Goal: Task Accomplishment & Management: Manage account settings

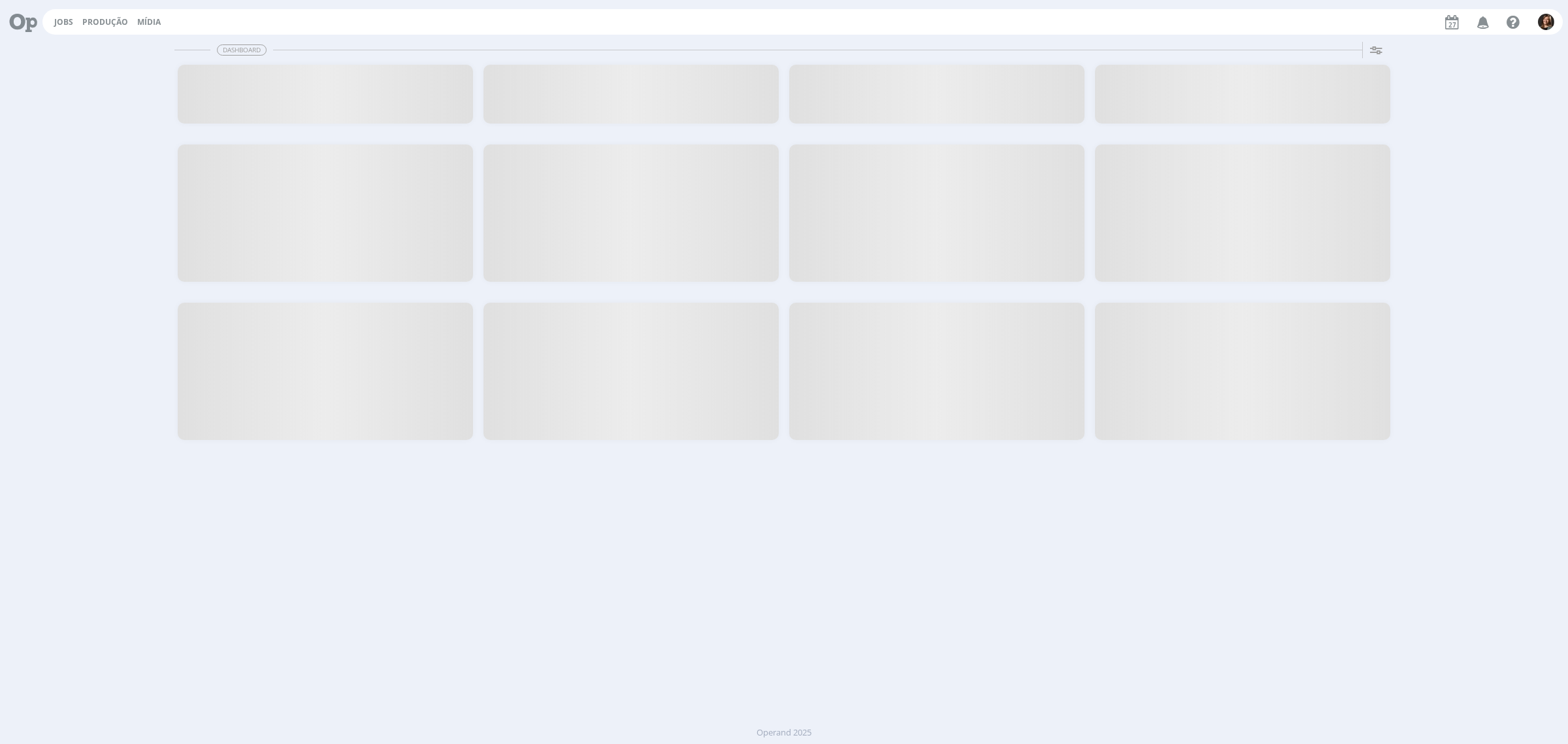
click at [1258, 109] on div at bounding box center [1242, 94] width 295 height 59
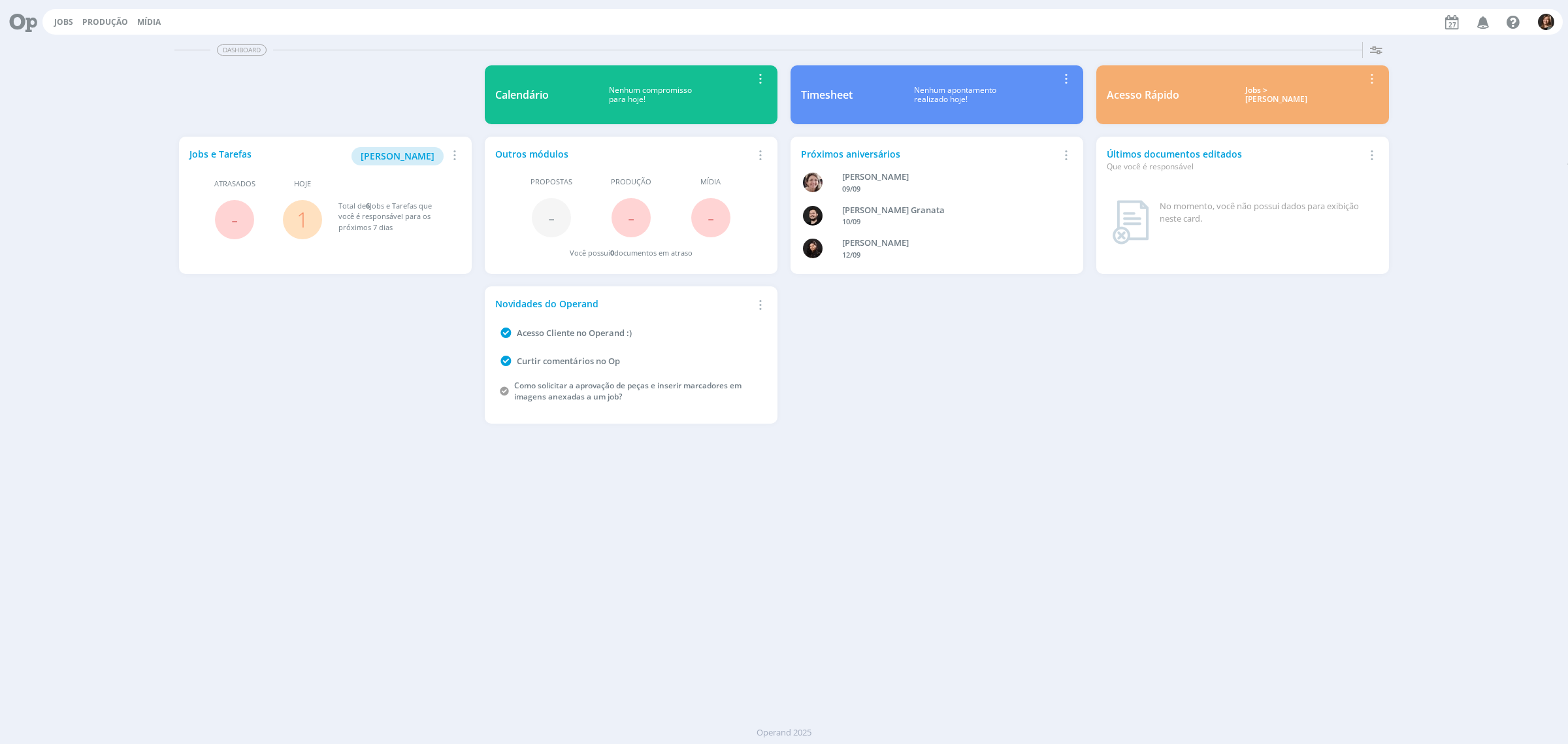
click at [1258, 90] on div "Jobs > [PERSON_NAME]" at bounding box center [1275, 94] width 174 height 19
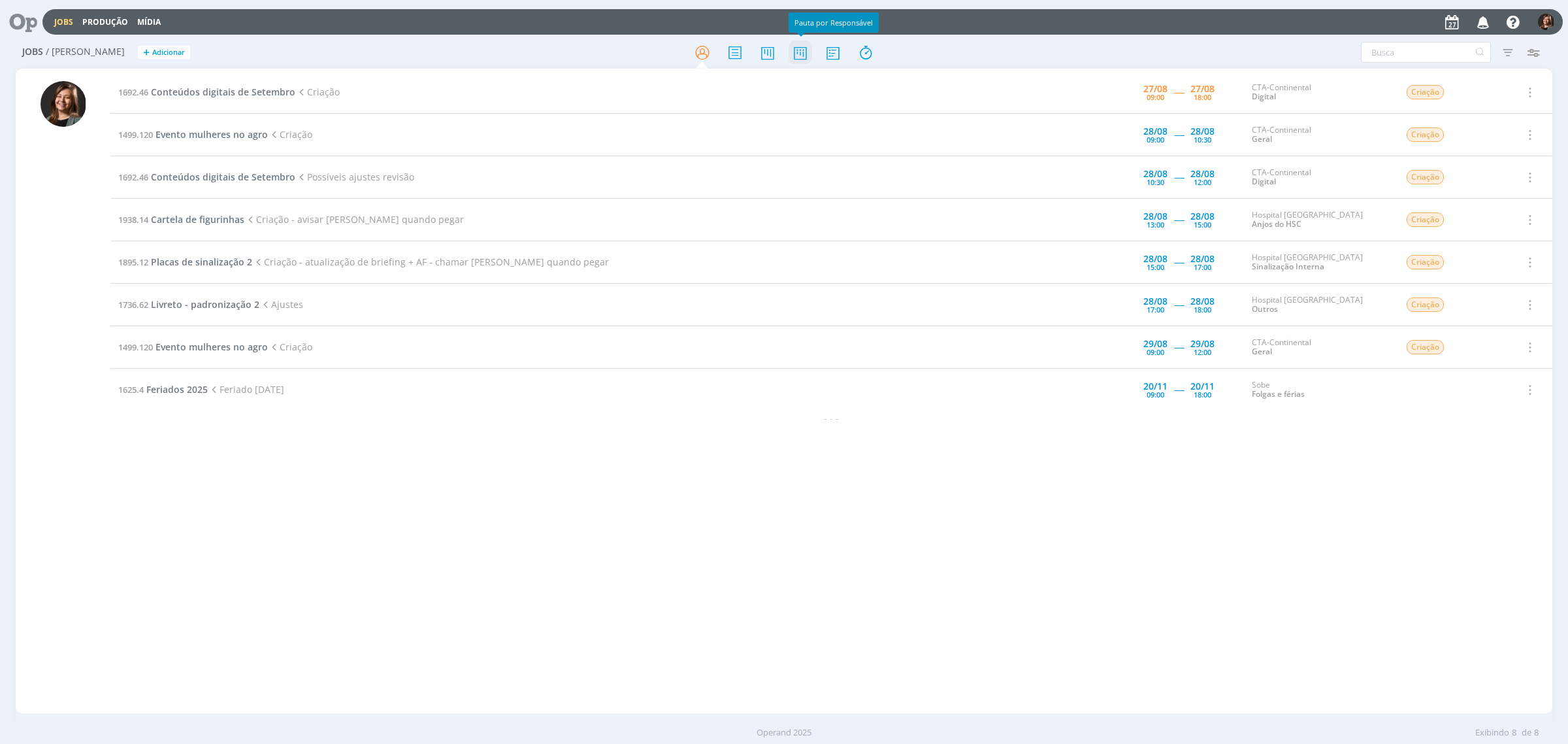
click at [800, 55] on icon at bounding box center [800, 52] width 23 height 25
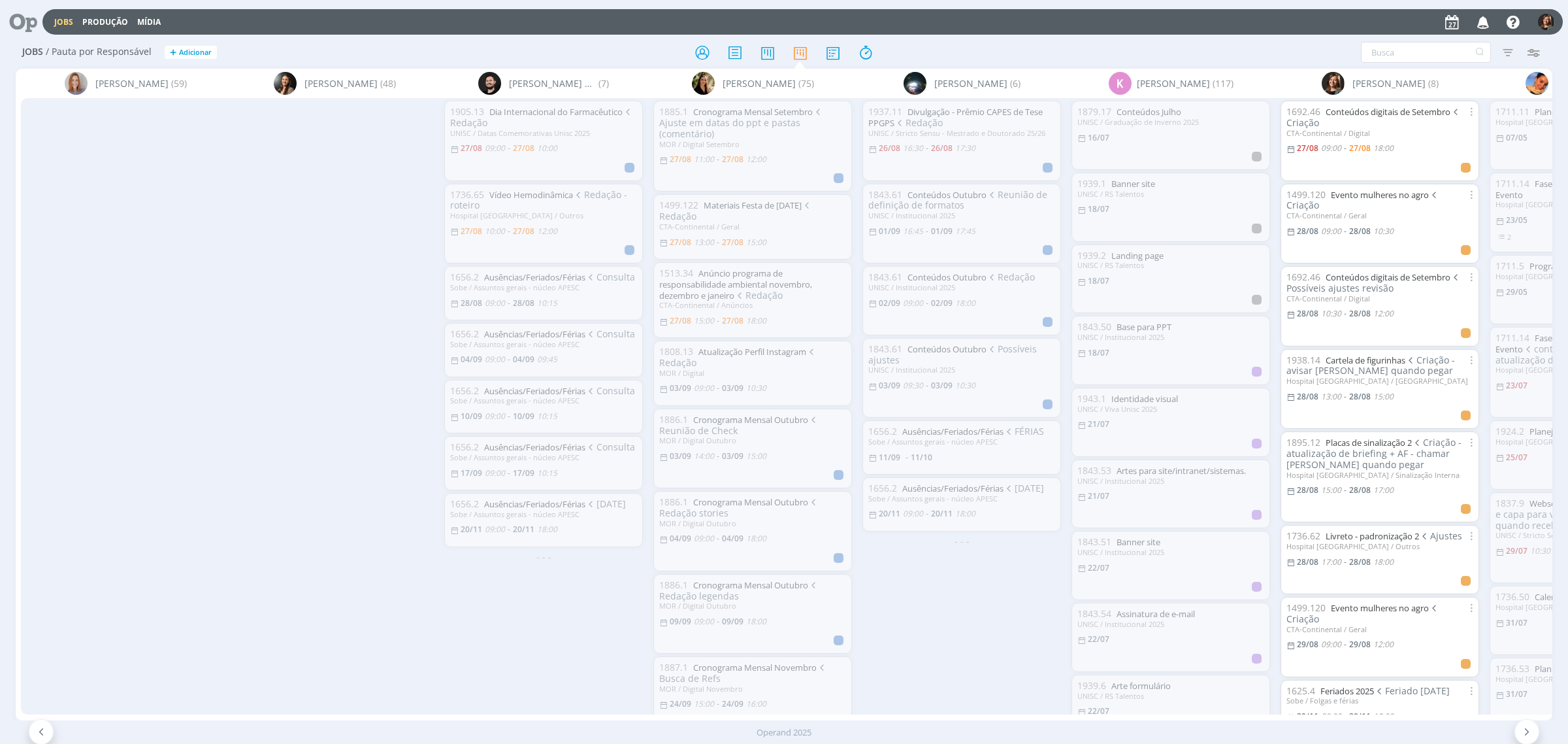
scroll to position [0, 432]
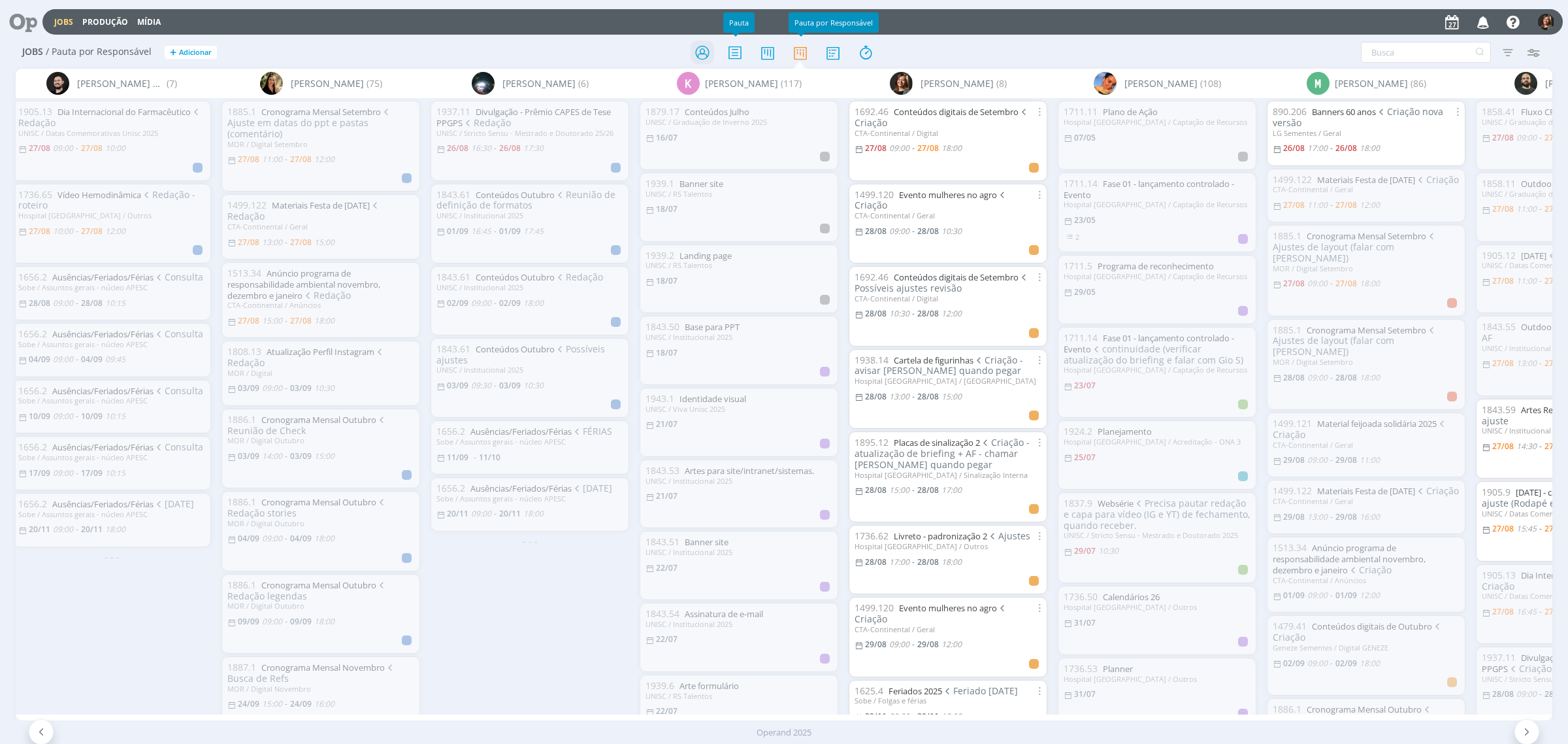
click at [702, 48] on icon at bounding box center [702, 52] width 23 height 25
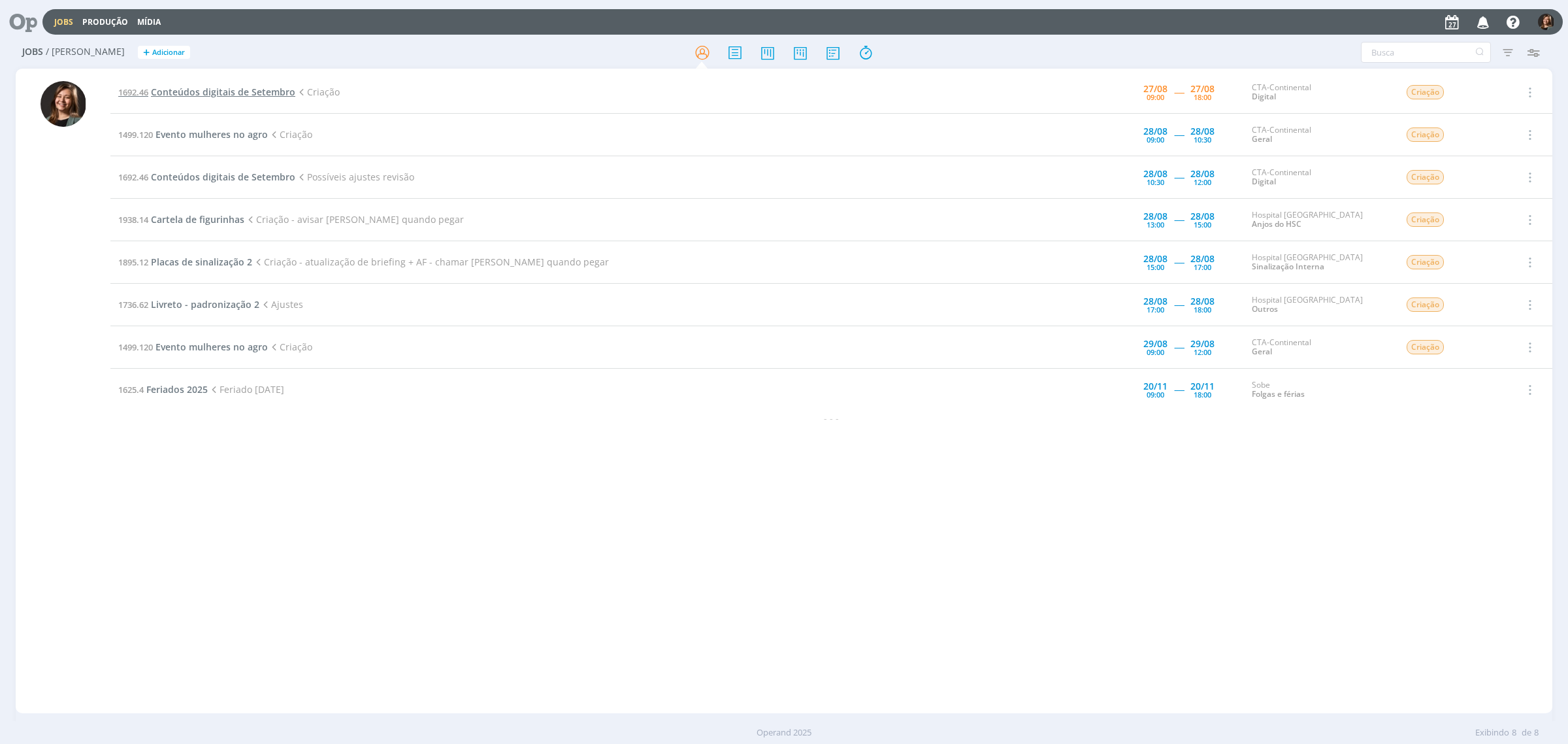
click at [182, 87] on span "Conteúdos digitais de Setembro" at bounding box center [223, 91] width 144 height 13
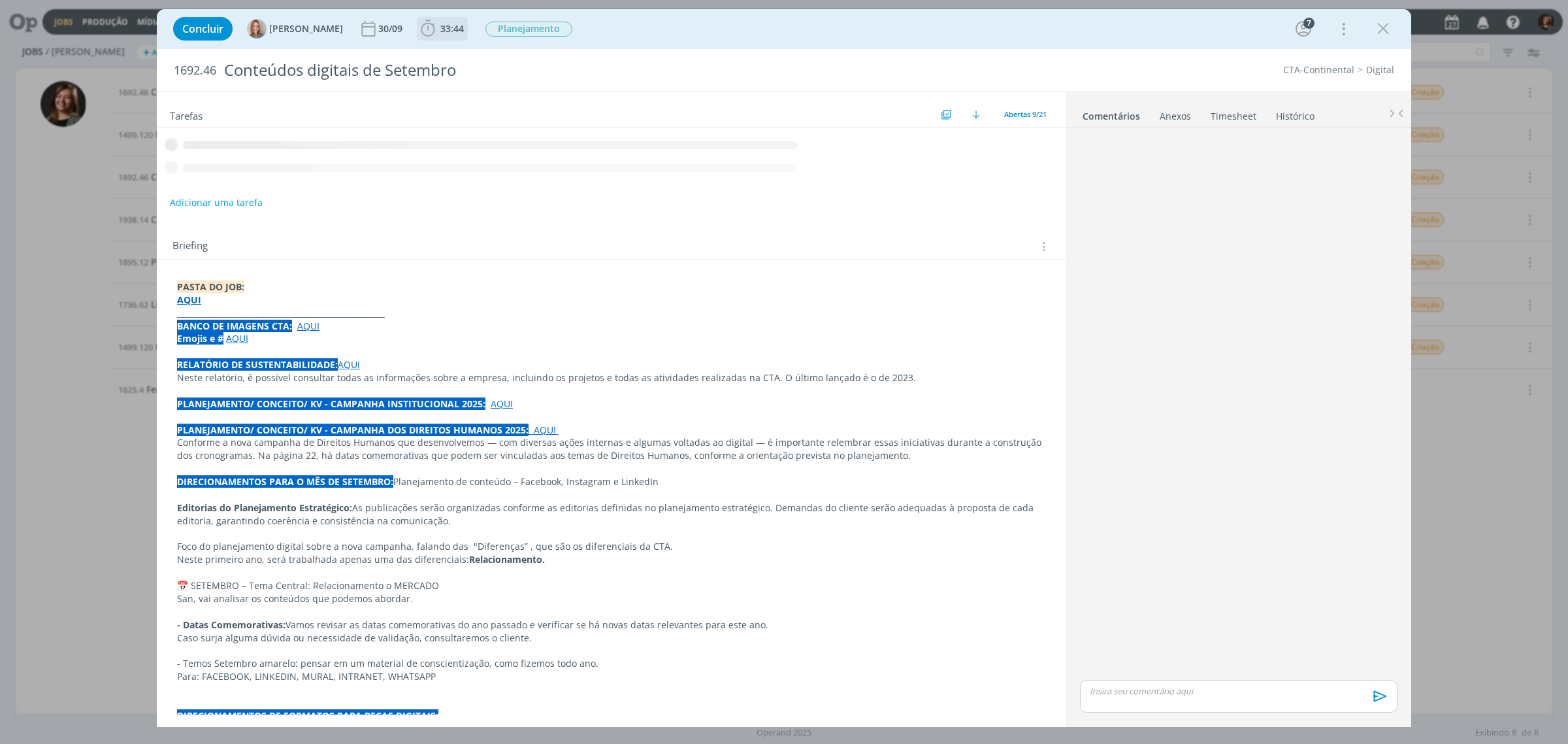
click at [455, 26] on span "33:44" at bounding box center [451, 28] width 23 height 13
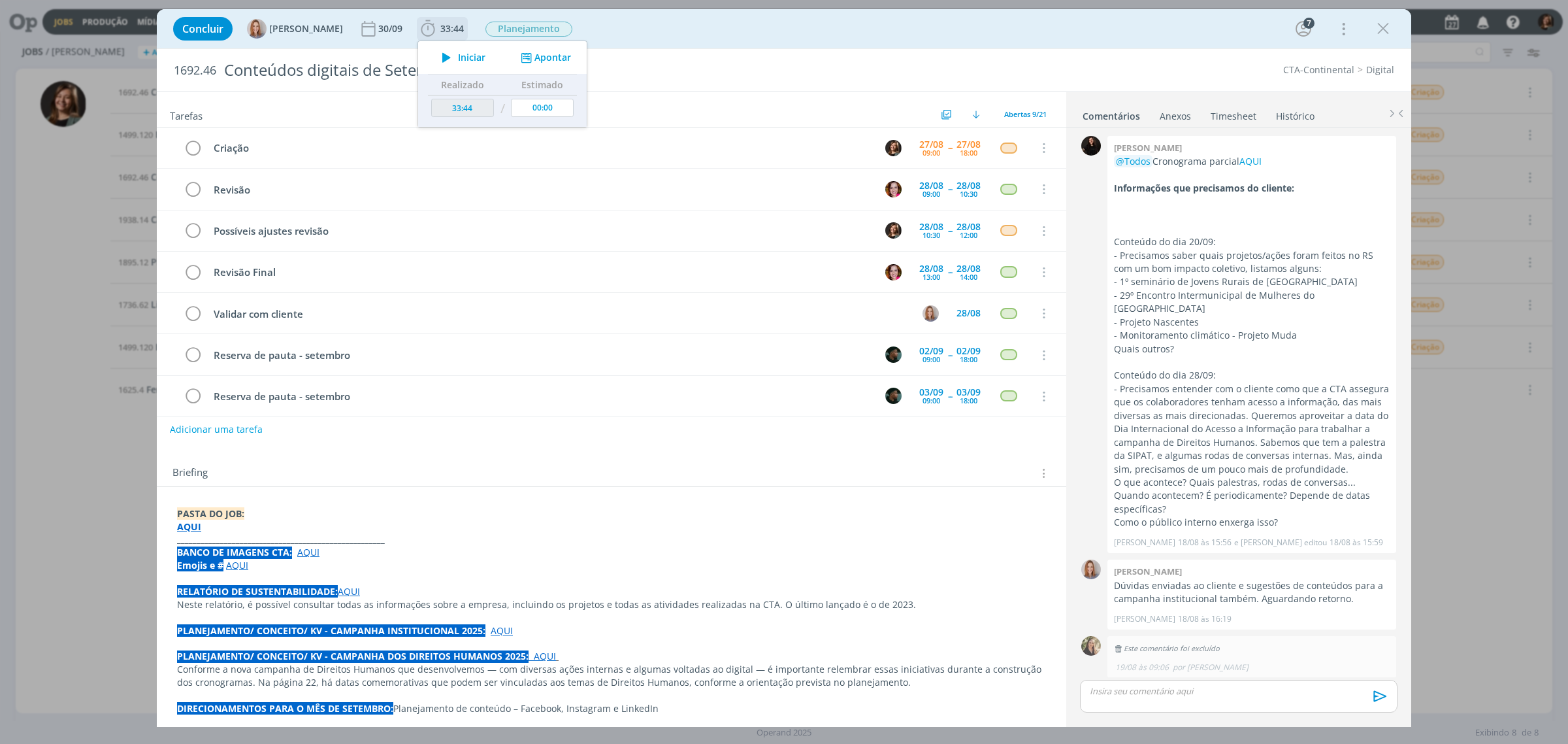
scroll to position [1149, 0]
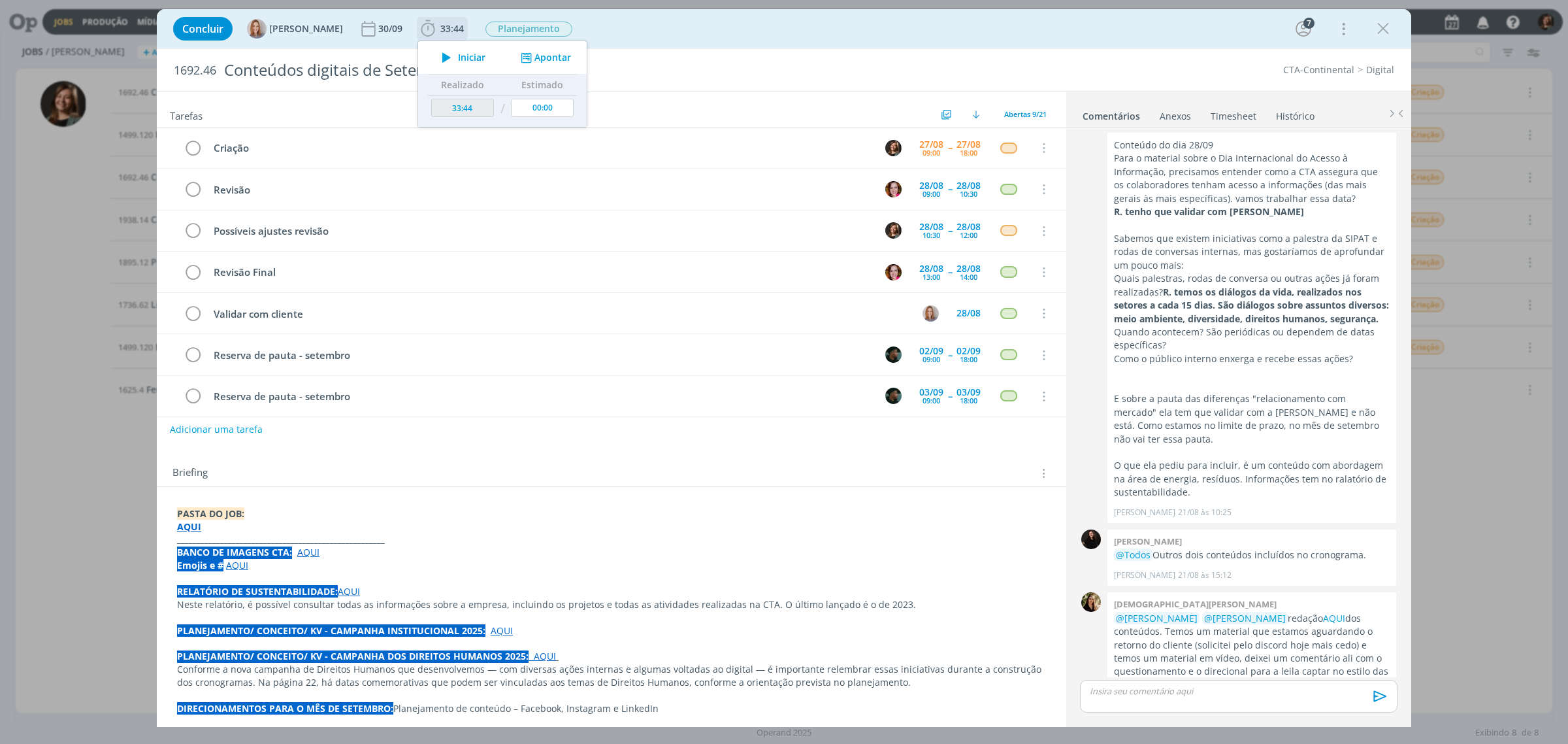
click at [472, 53] on span "Iniciar" at bounding box center [471, 58] width 28 height 9
click at [1387, 23] on icon "dialog" at bounding box center [1382, 28] width 19 height 19
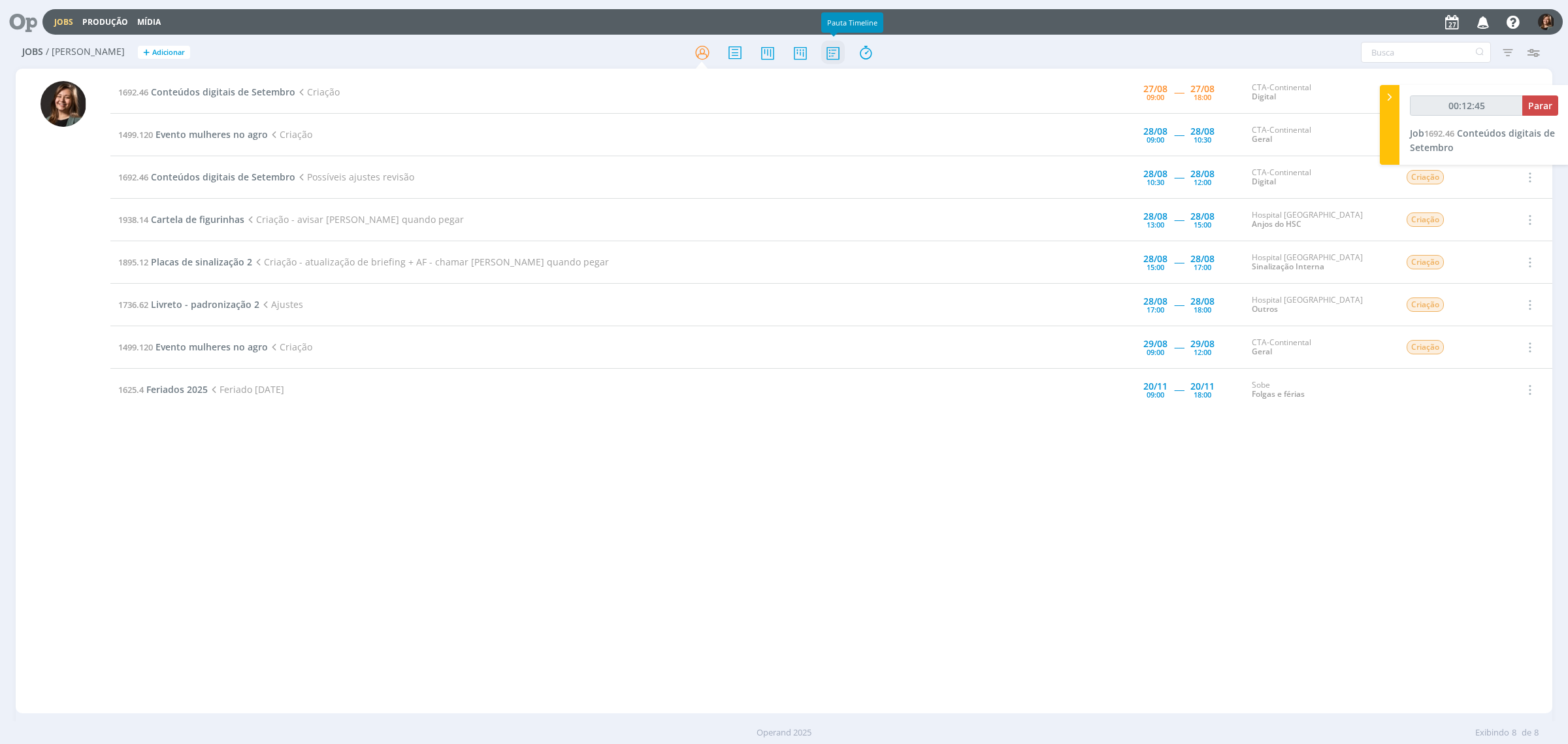
click at [832, 50] on icon at bounding box center [833, 52] width 23 height 25
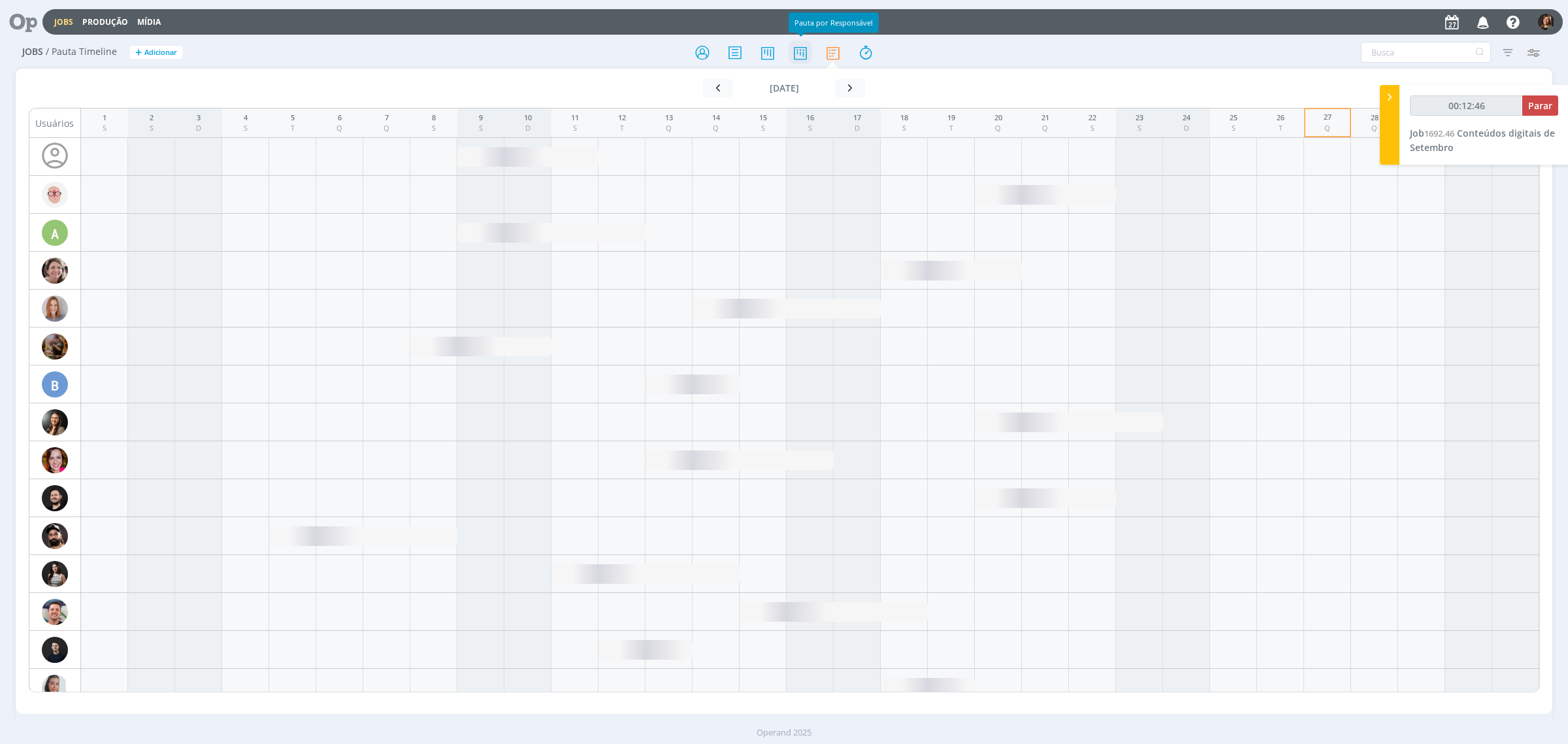
click at [794, 48] on icon at bounding box center [800, 52] width 23 height 25
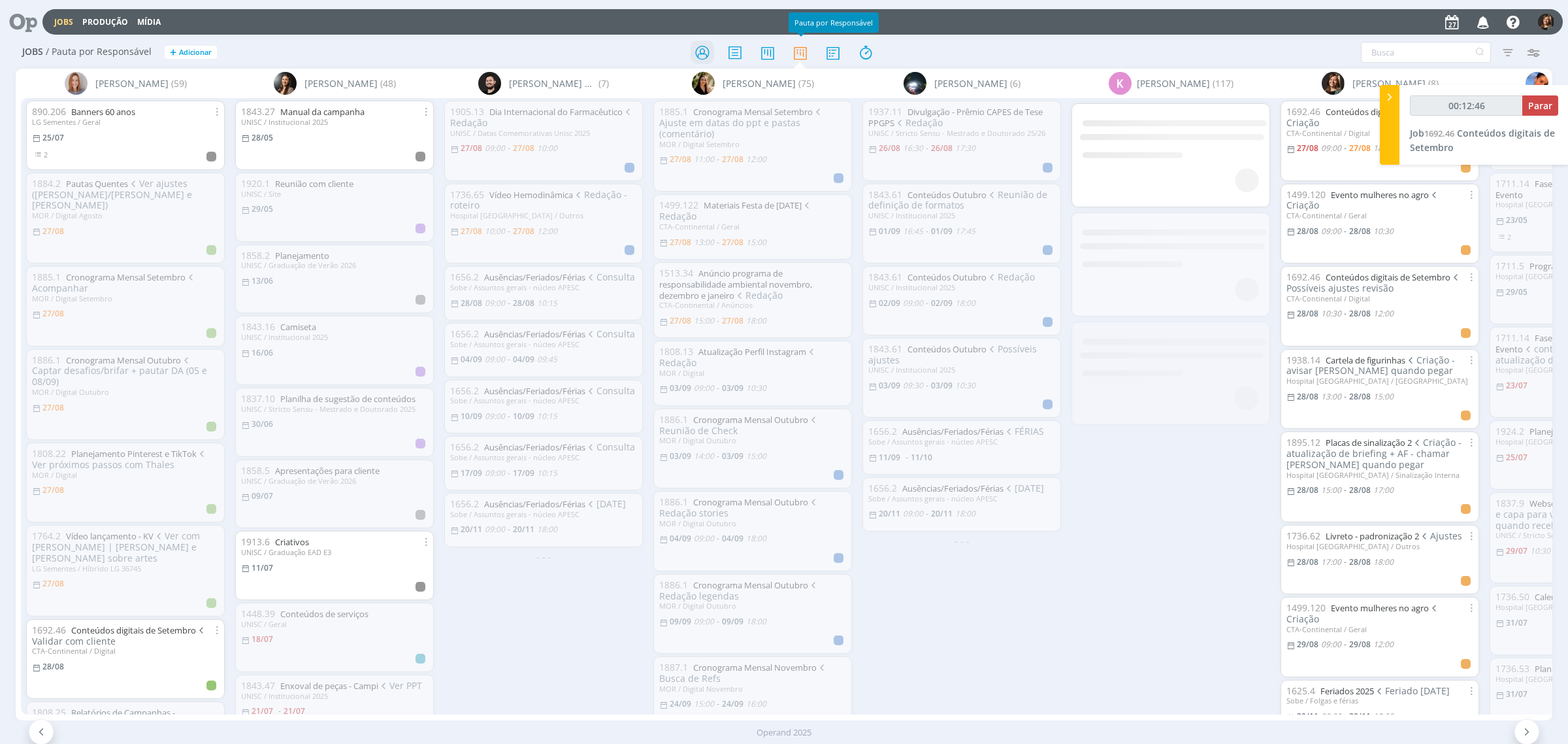
click at [696, 49] on icon at bounding box center [702, 52] width 23 height 25
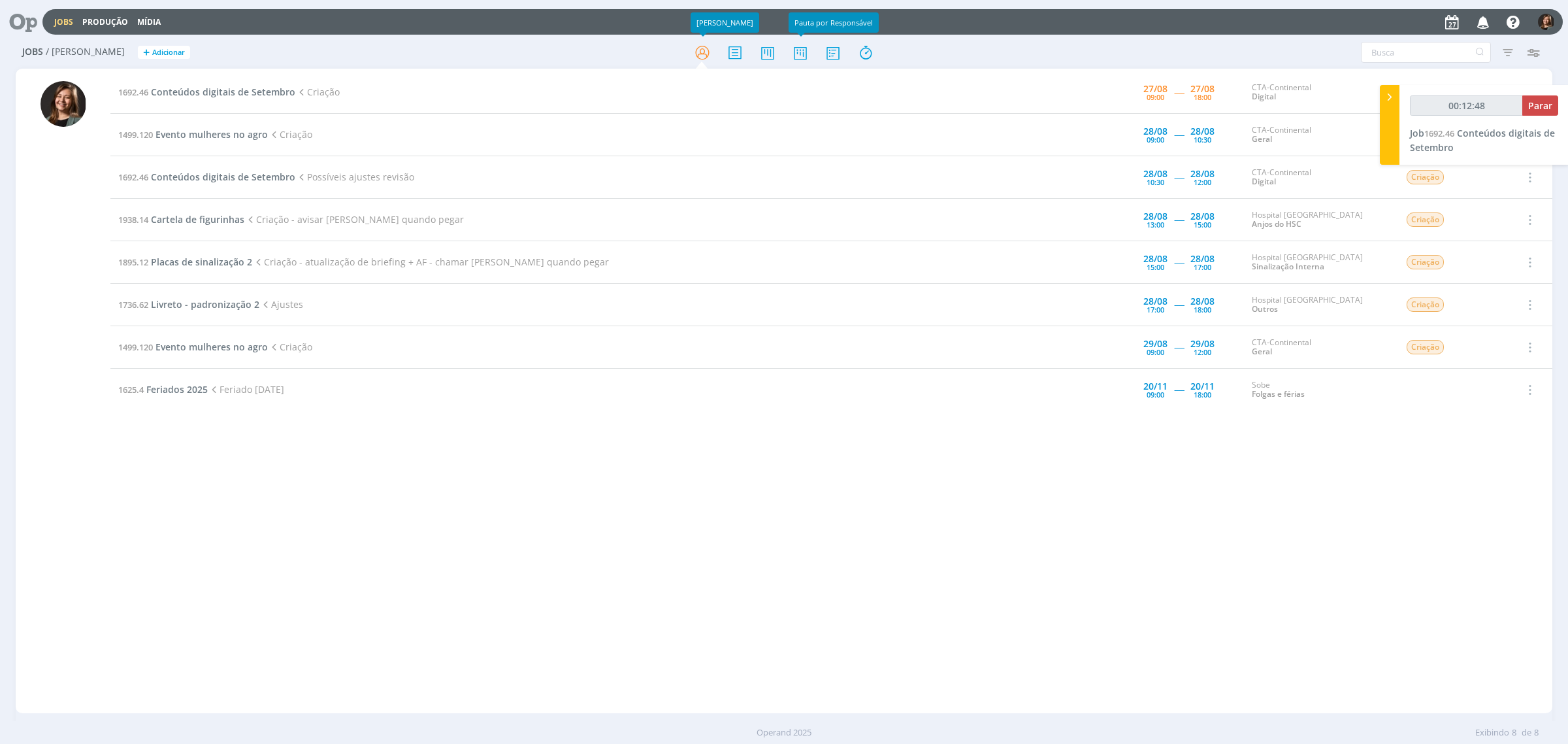
type input "00:12:49"
type input "01:30:11"
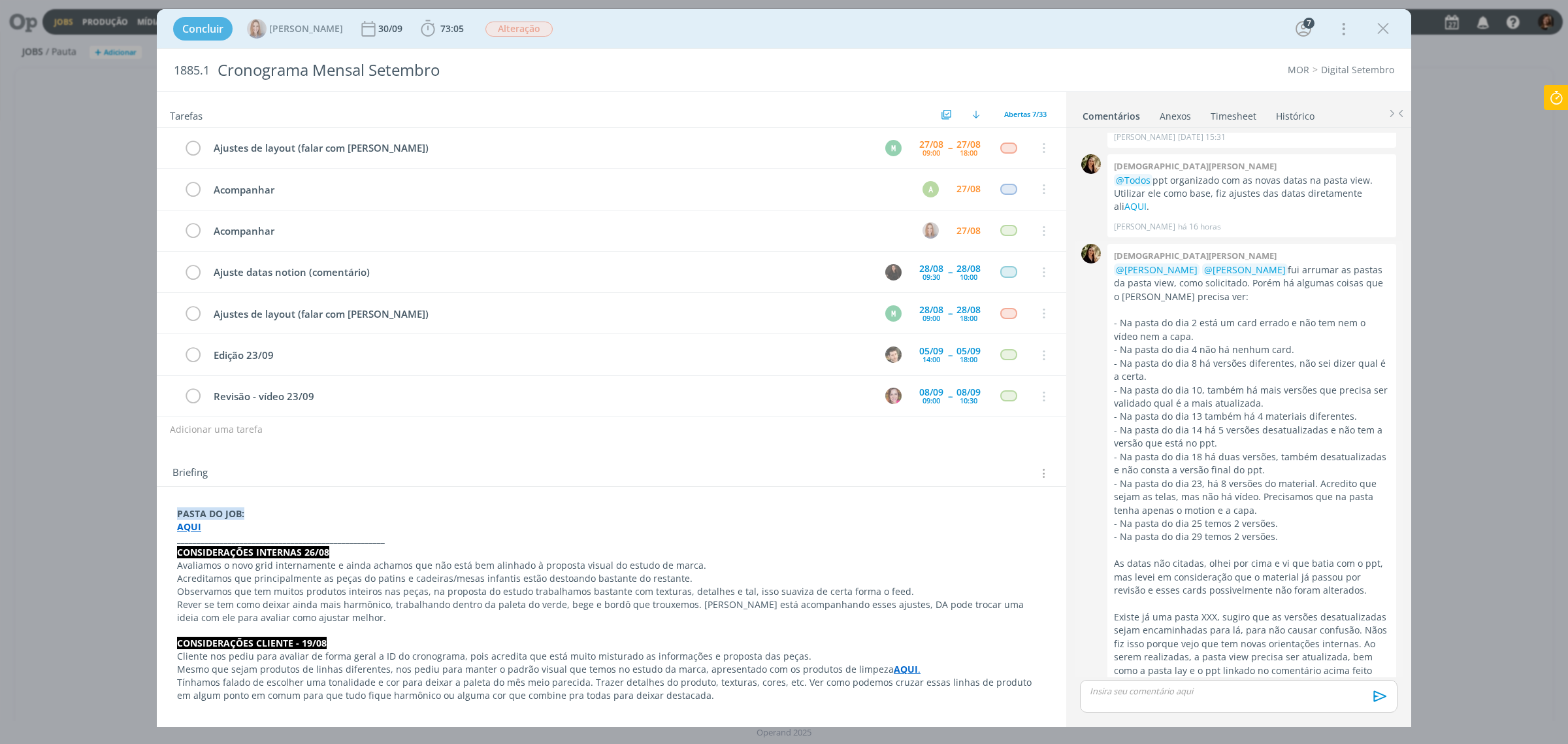
scroll to position [1713, 0]
click at [1393, 30] on div "dialog" at bounding box center [1382, 28] width 23 height 23
click at [1385, 25] on icon "dialog" at bounding box center [1382, 28] width 19 height 19
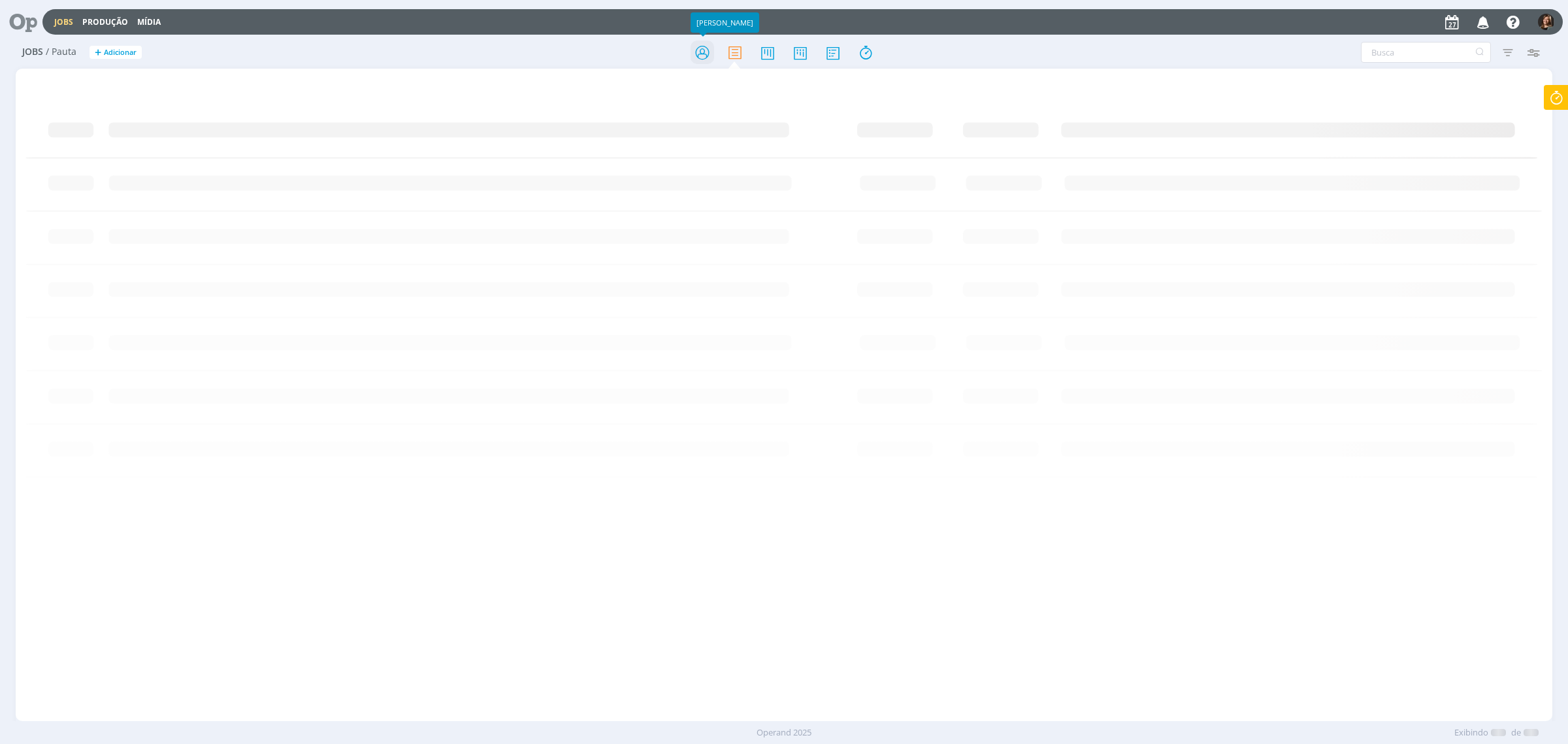
click at [703, 43] on icon at bounding box center [702, 52] width 23 height 25
